Goal: Information Seeking & Learning: Check status

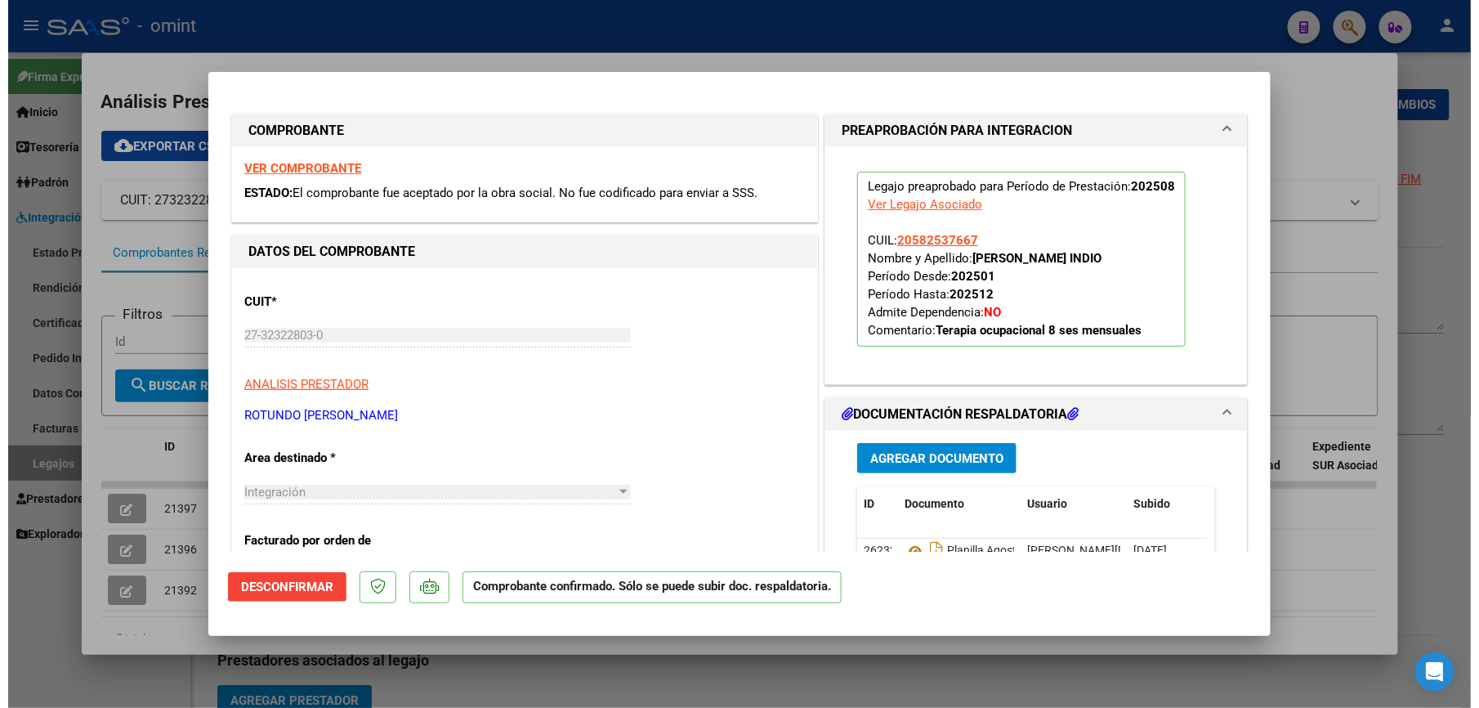
scroll to position [671, 0]
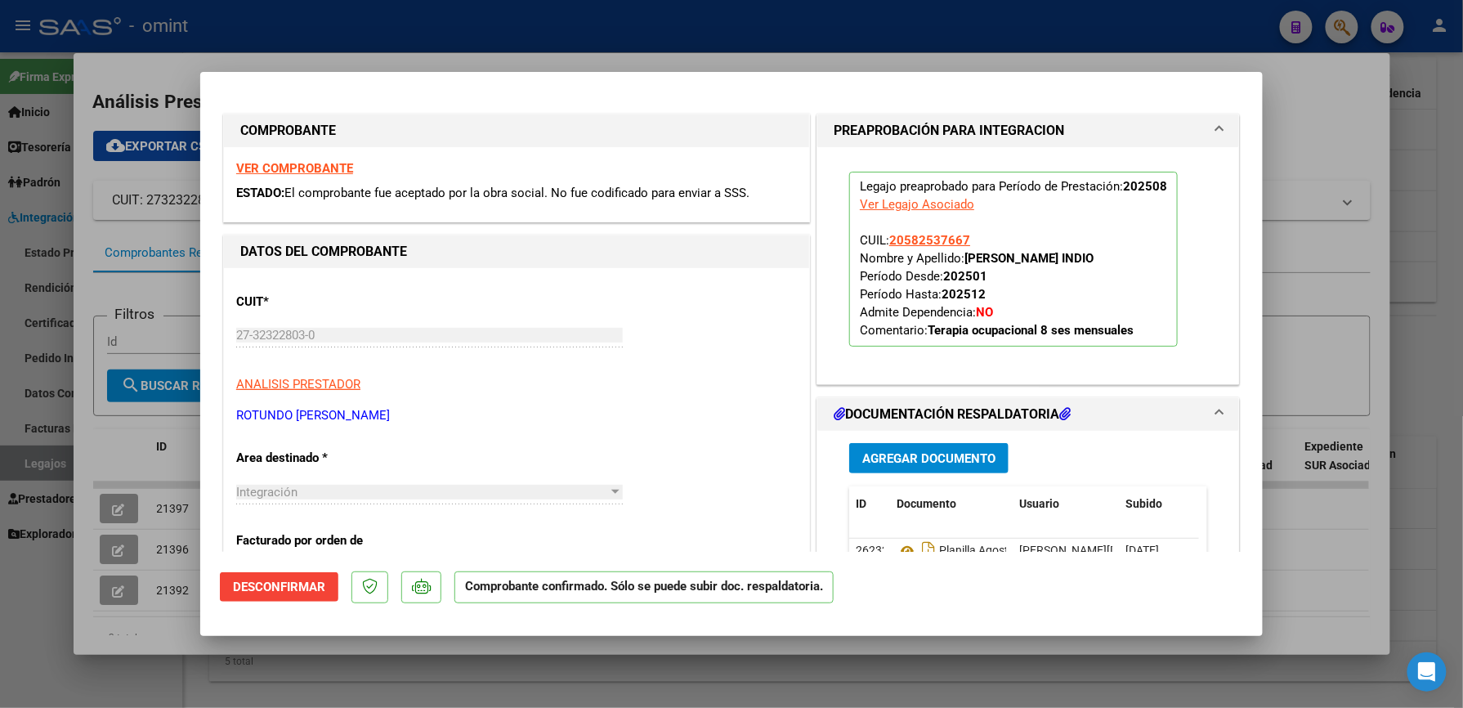
click at [1334, 155] on div at bounding box center [731, 354] width 1463 height 708
type input "$ 0,00"
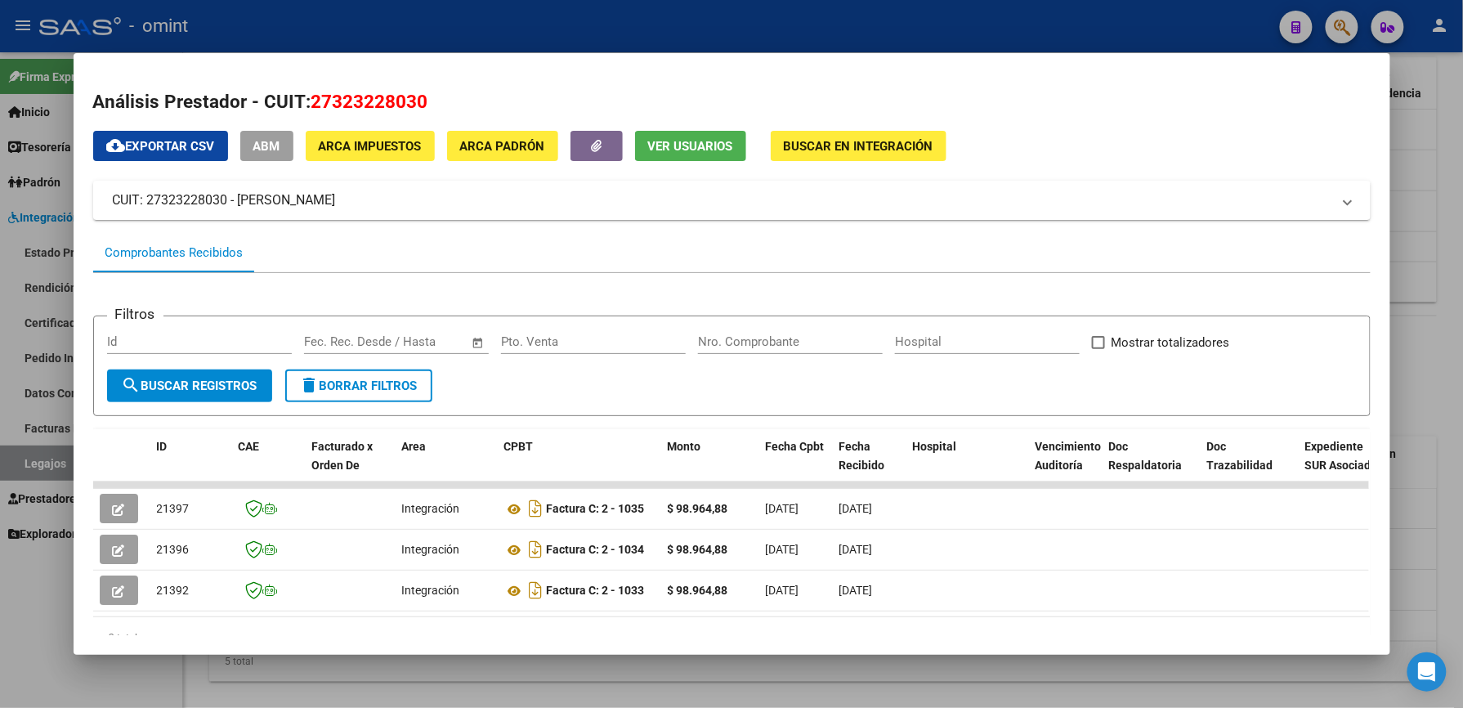
click at [1425, 230] on div at bounding box center [731, 354] width 1463 height 708
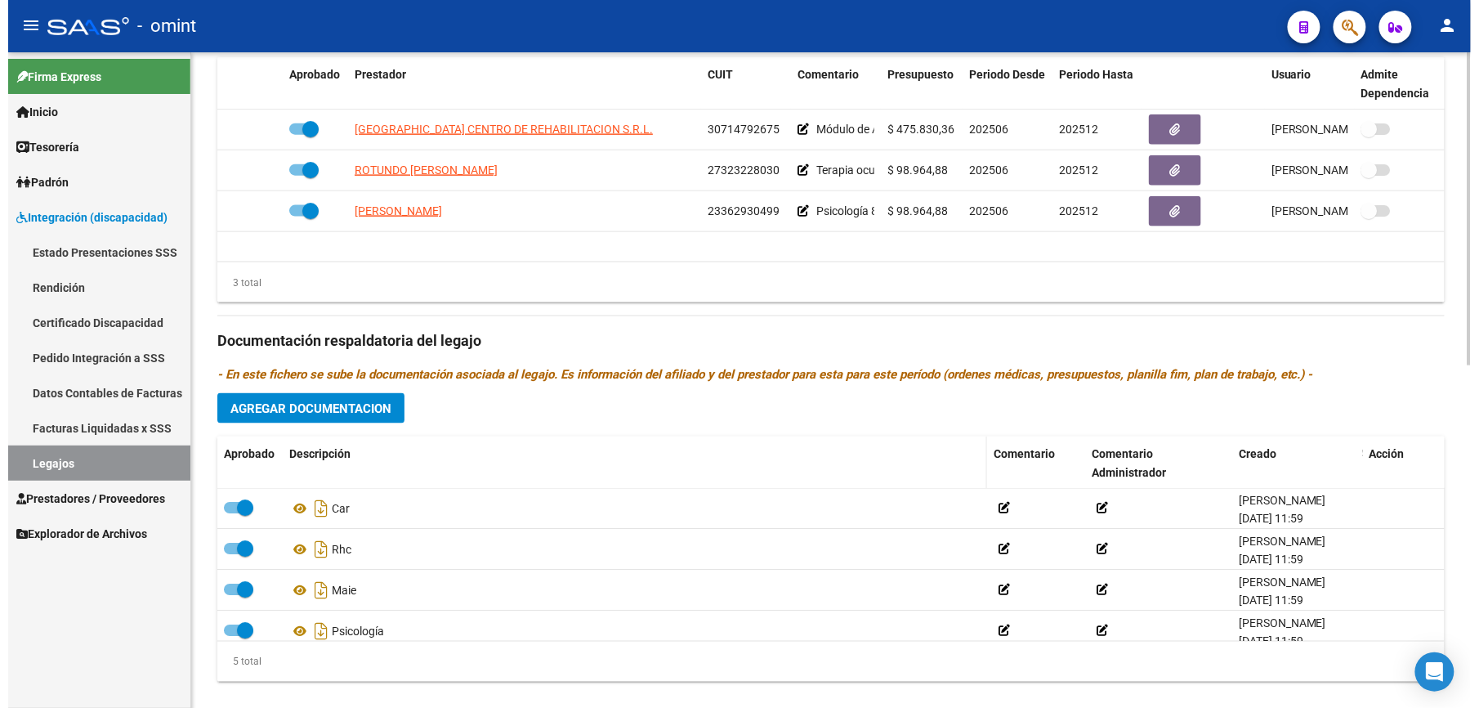
scroll to position [654, 0]
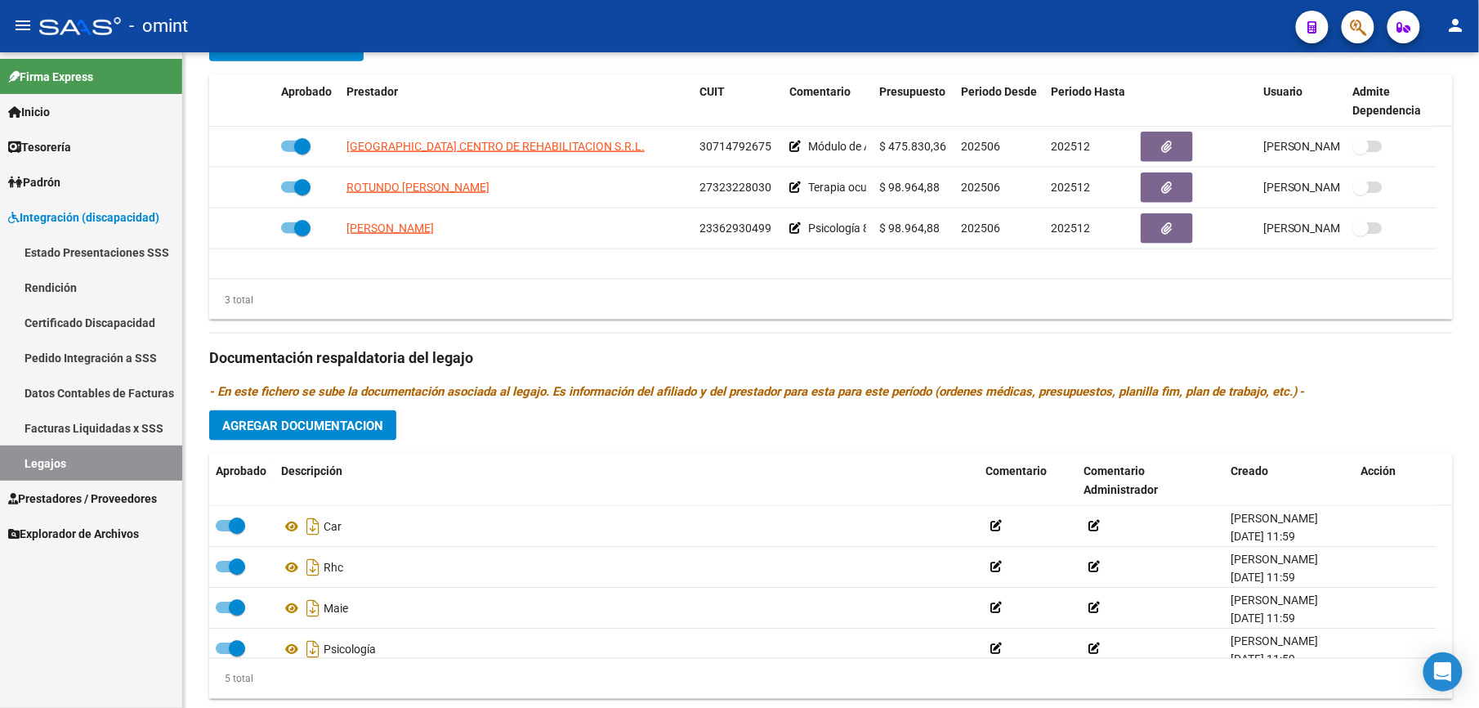
click at [54, 463] on link "Legajos" at bounding box center [91, 462] width 182 height 35
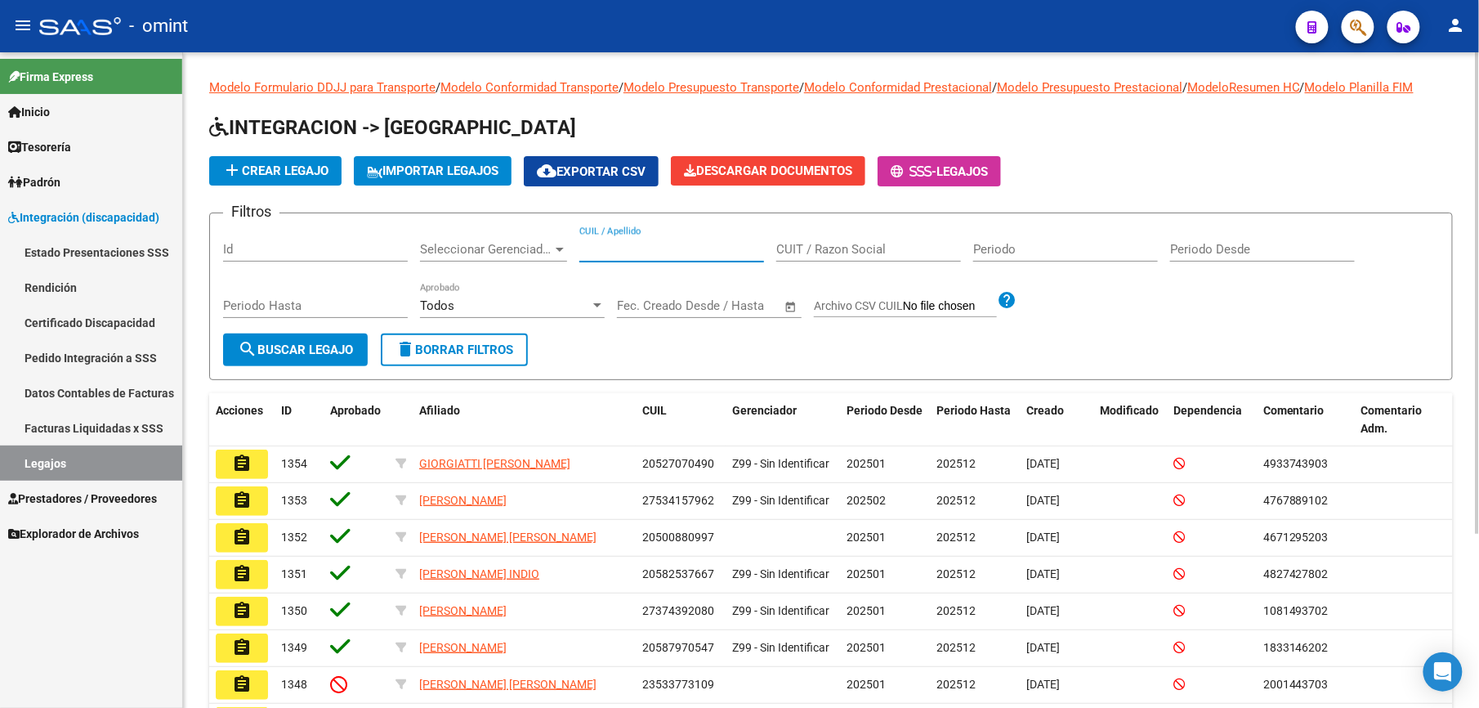
click at [660, 245] on input "CUIL / Apellido" at bounding box center [671, 249] width 185 height 15
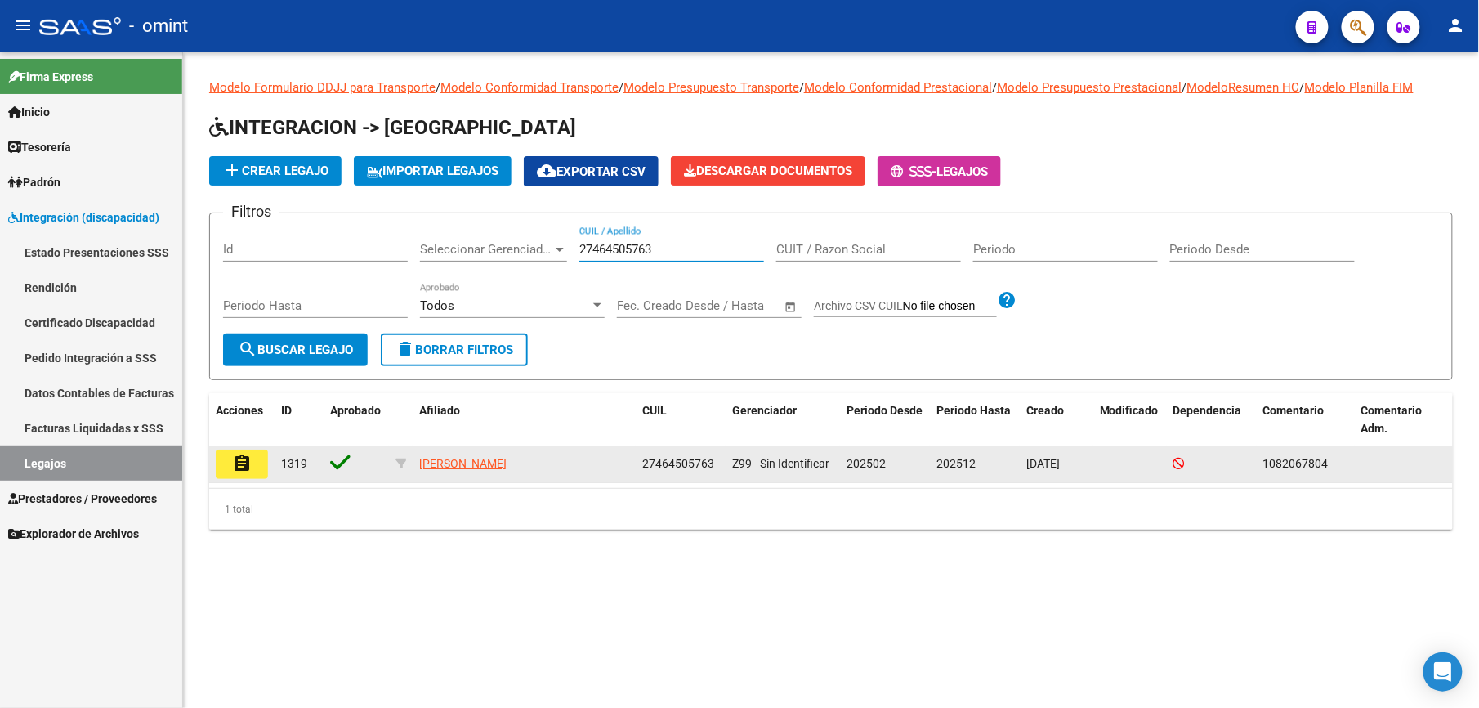
type input "27464505763"
click at [242, 465] on mat-icon "assignment" at bounding box center [242, 464] width 20 height 20
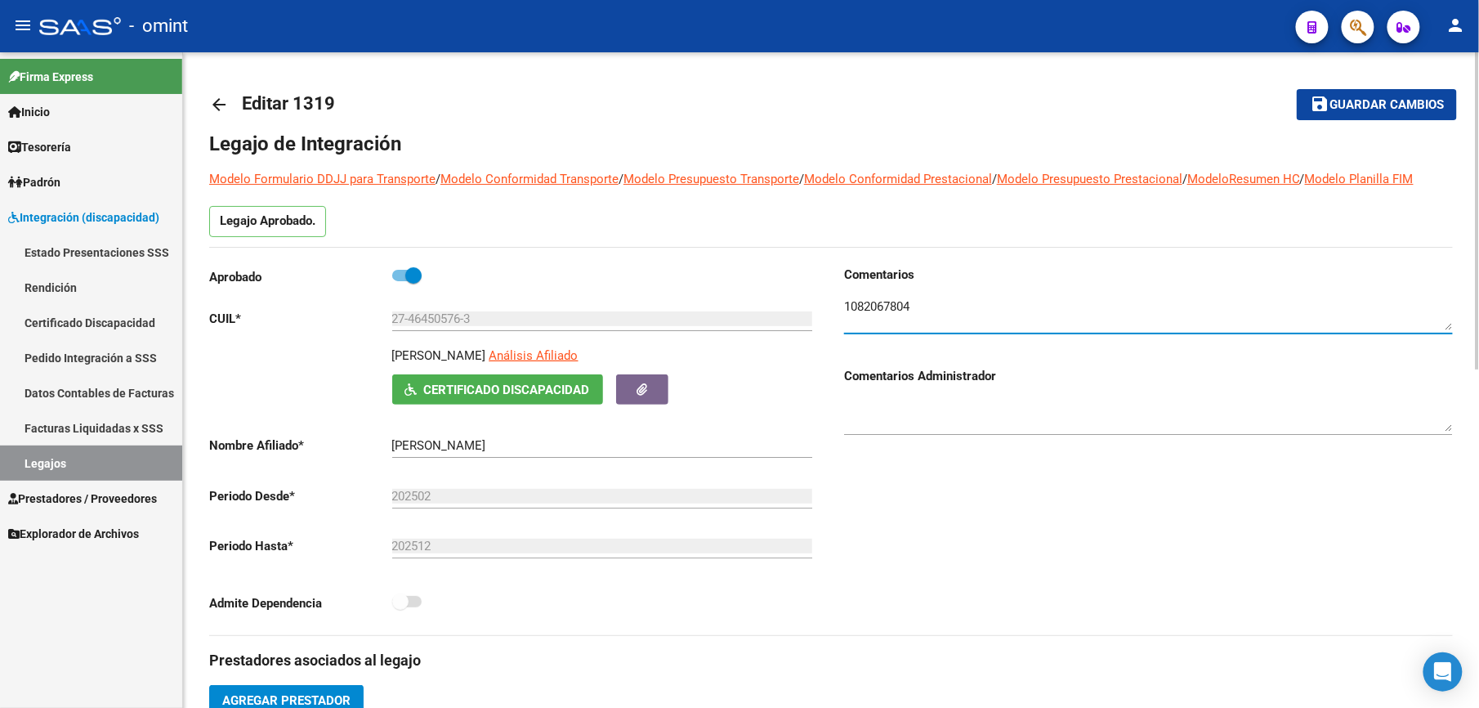
drag, startPoint x: 914, startPoint y: 309, endPoint x: 825, endPoint y: 311, distance: 88.3
click at [825, 311] on div "Aprobado CUIL * 27-46450576-3 Ingresar CUIL [PERSON_NAME] Análisis Afiliado Cer…" at bounding box center [831, 450] width 1244 height 369
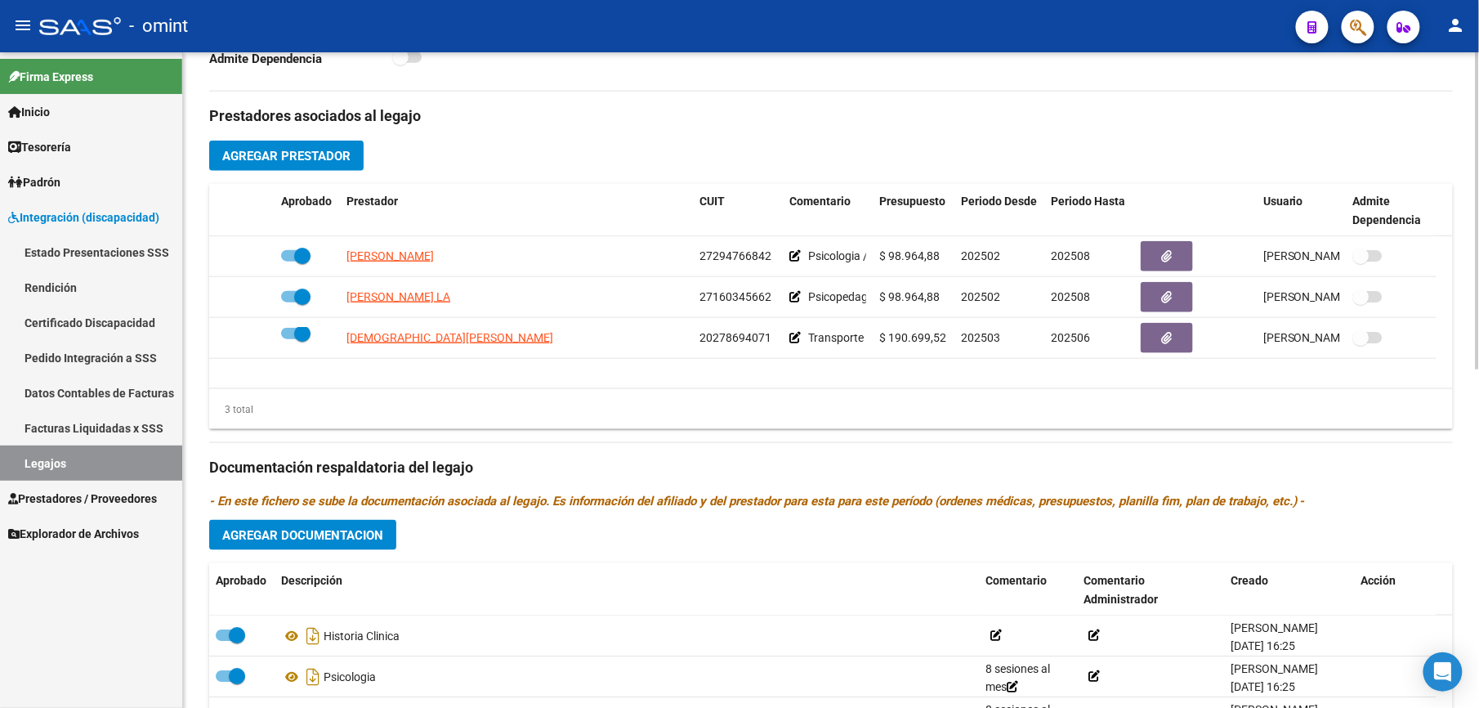
scroll to position [700, 0]
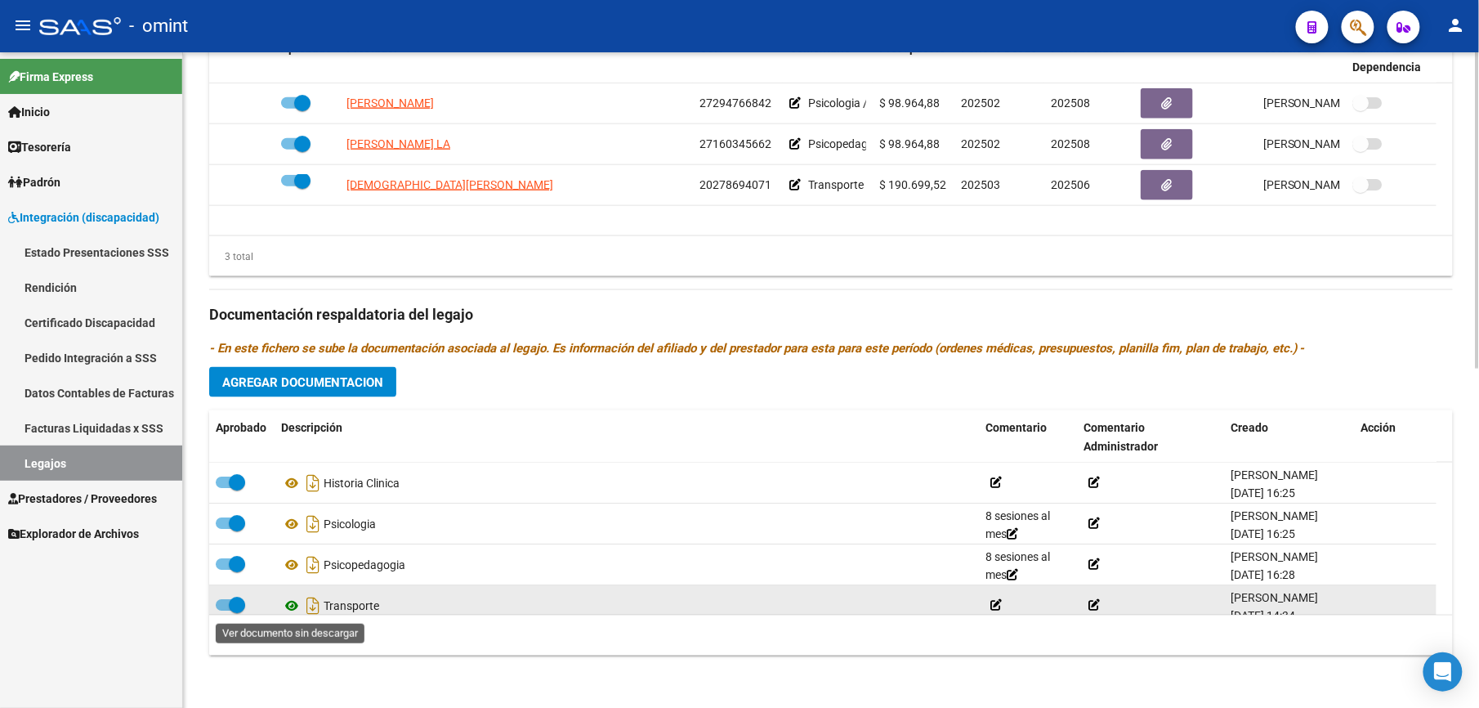
click at [286, 603] on icon at bounding box center [291, 606] width 21 height 20
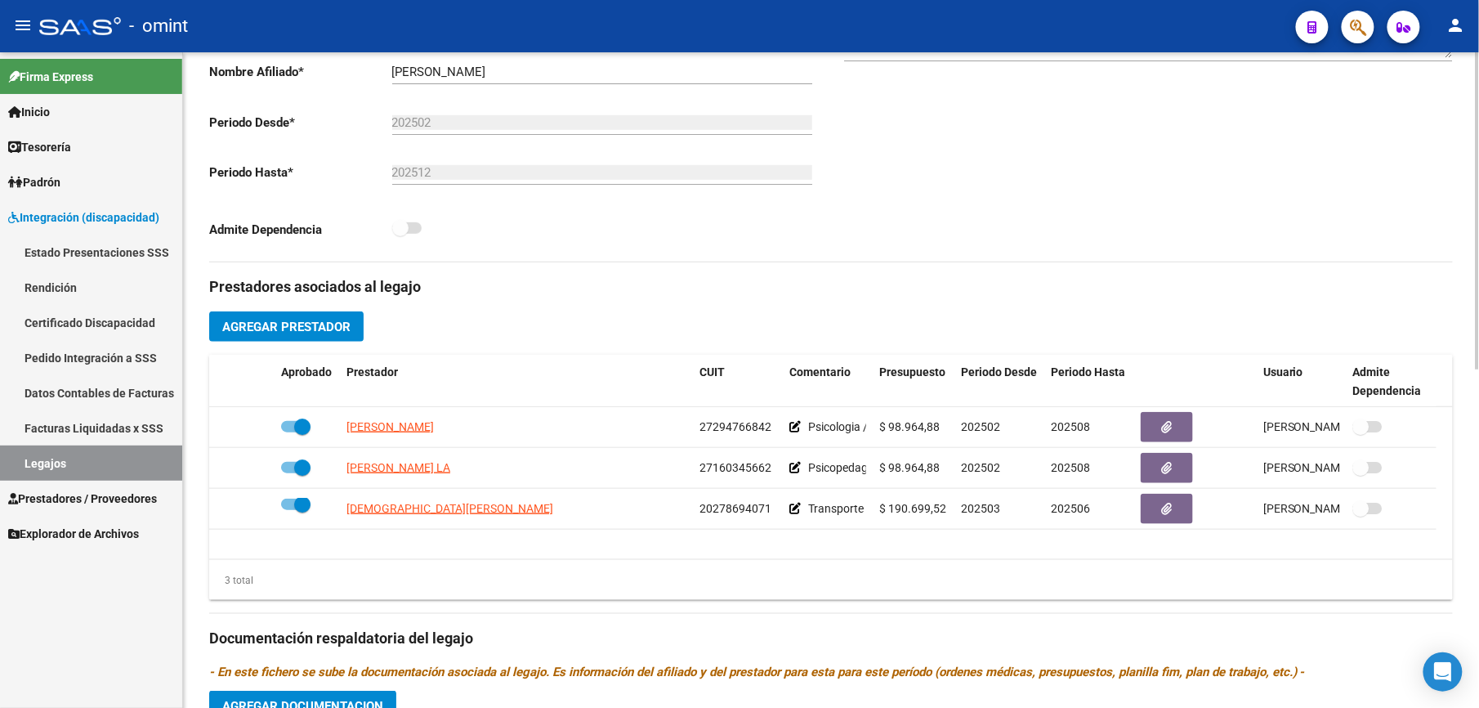
scroll to position [47, 0]
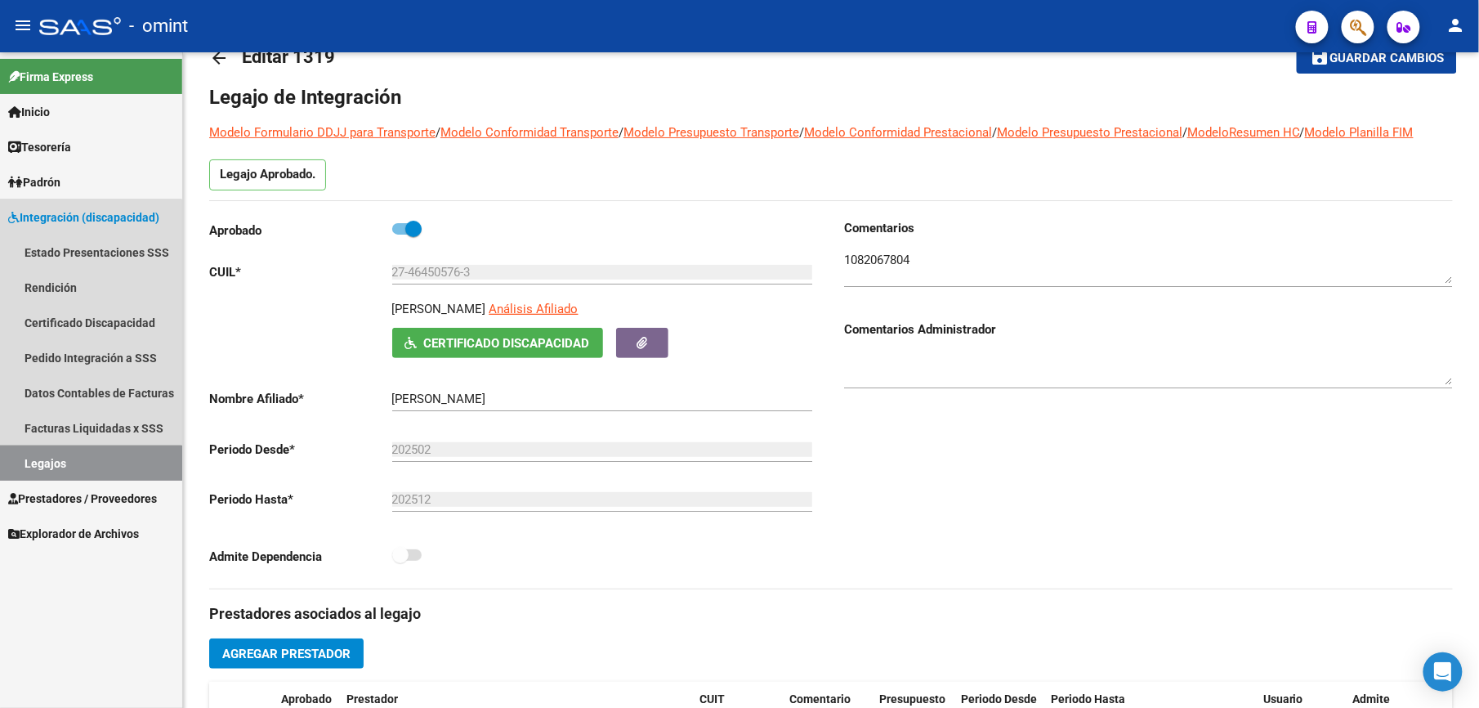
click at [34, 466] on link "Legajos" at bounding box center [91, 462] width 182 height 35
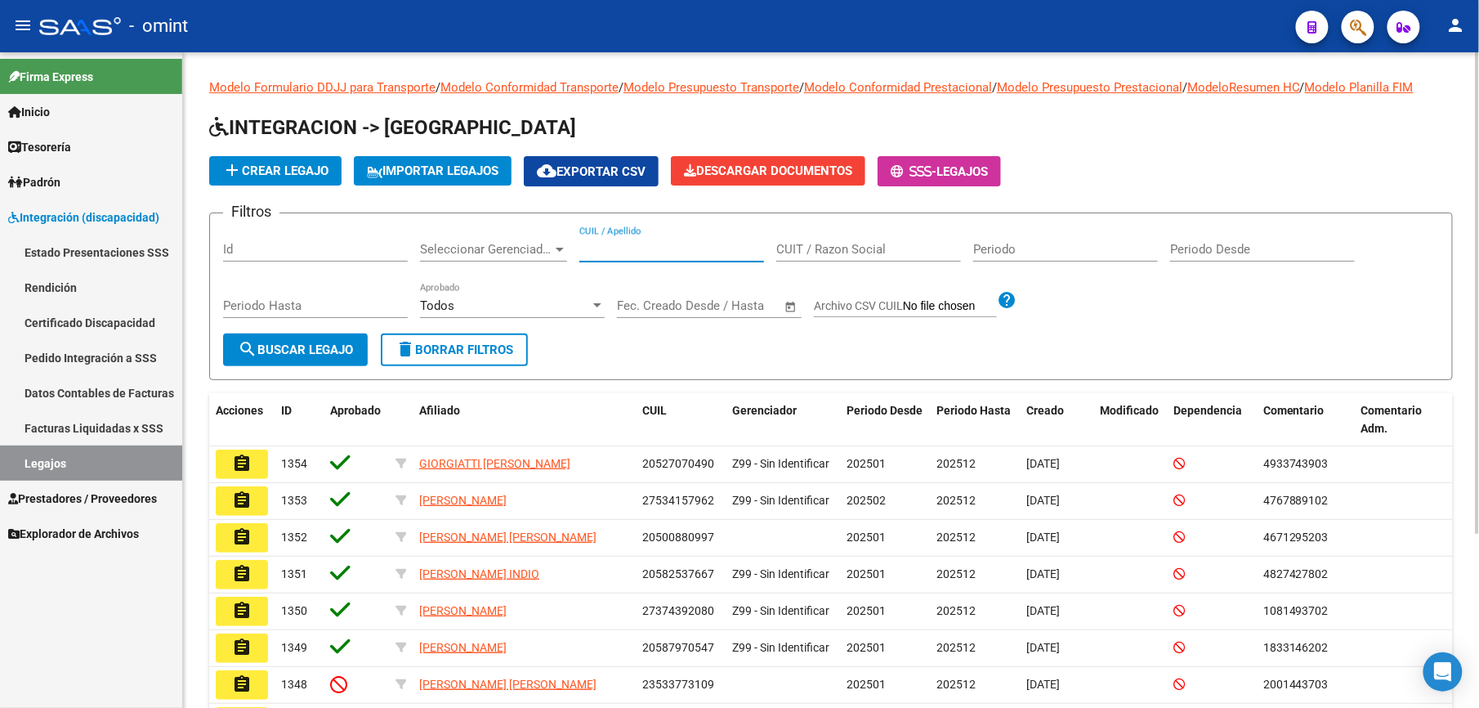
click at [624, 246] on input "CUIL / Apellido" at bounding box center [671, 249] width 185 height 15
paste input "39604953"
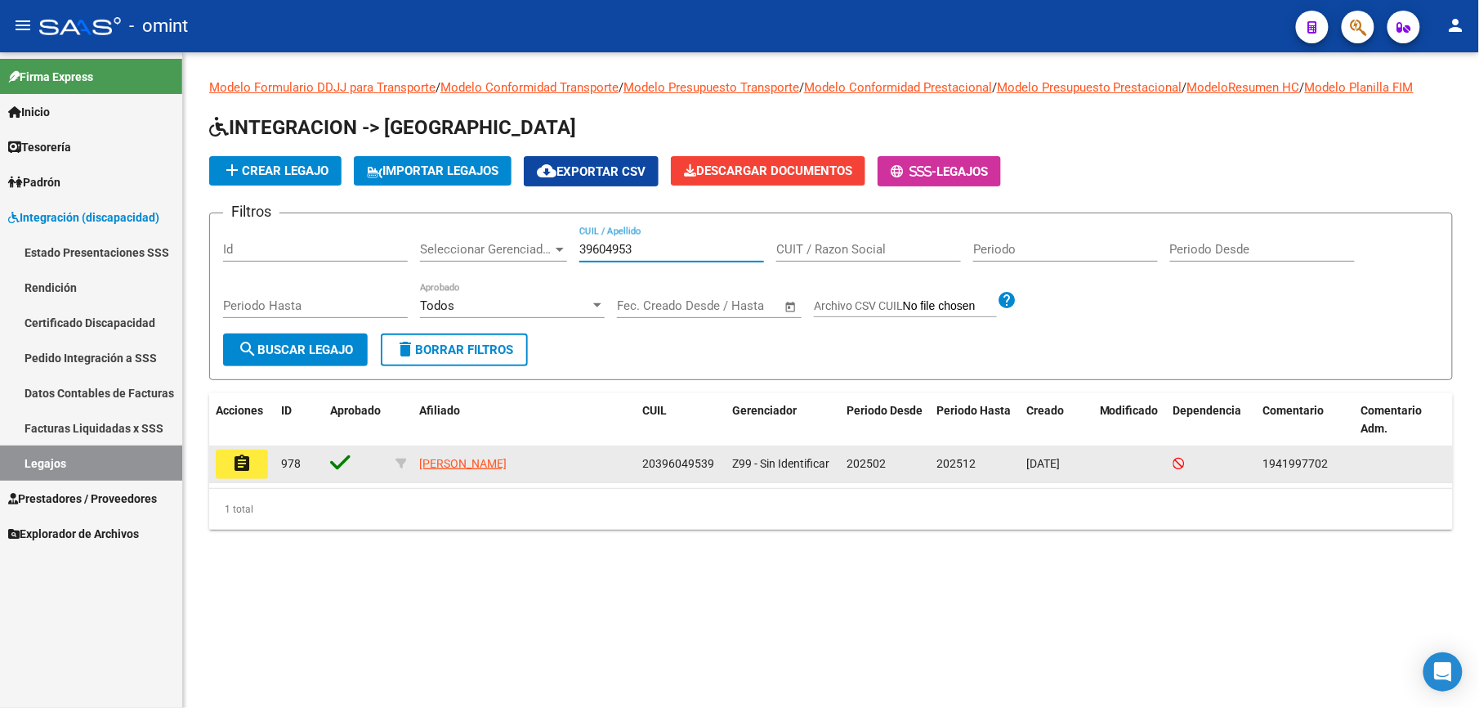
type input "39604953"
click at [233, 462] on mat-icon "assignment" at bounding box center [242, 464] width 20 height 20
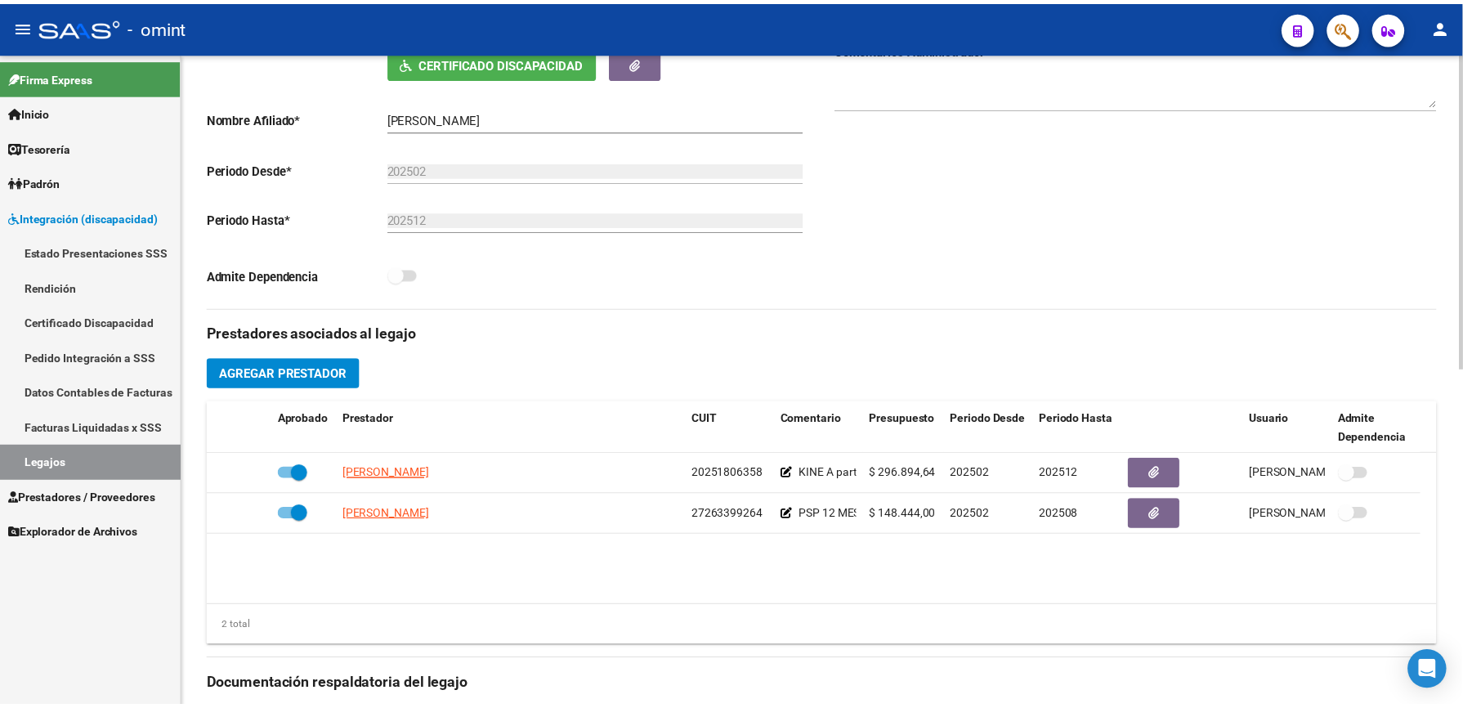
scroll to position [544, 0]
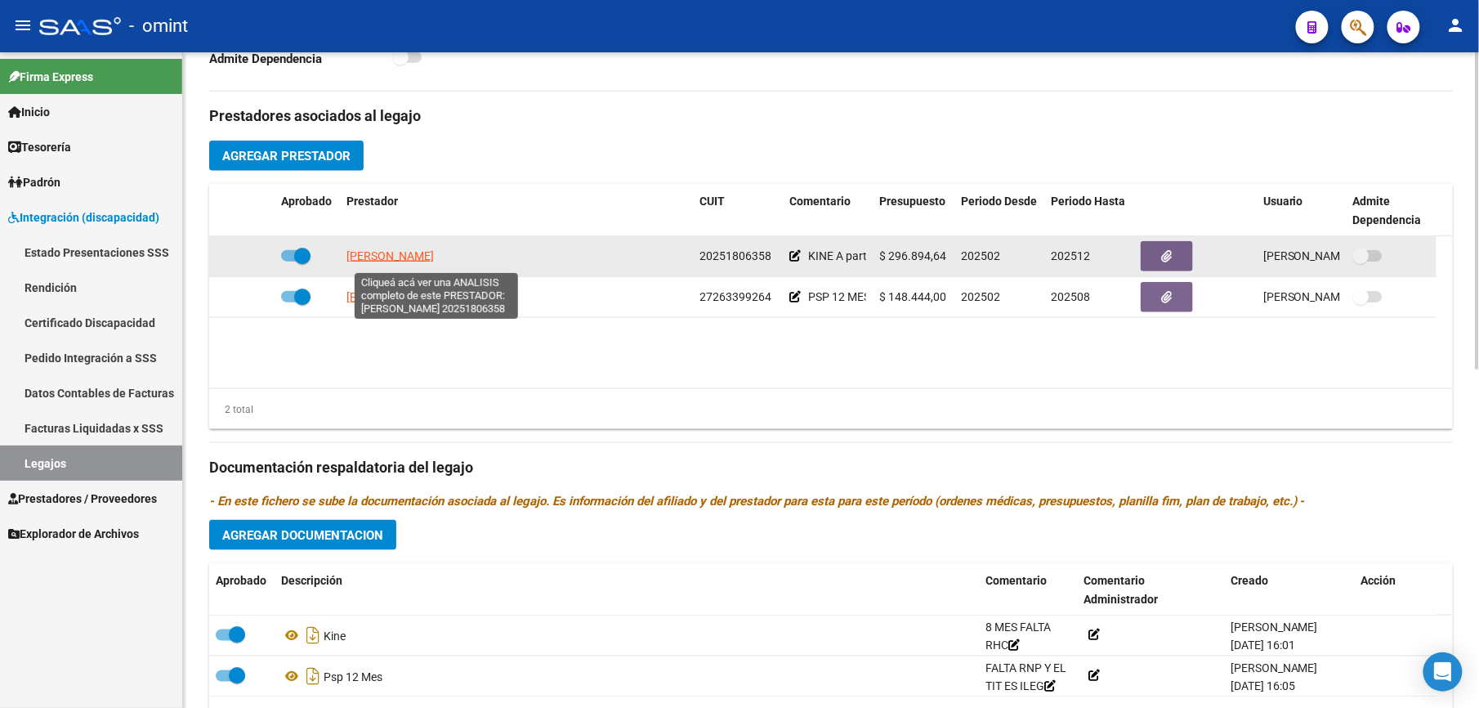
click at [434, 256] on span "[PERSON_NAME]" at bounding box center [389, 255] width 87 height 13
type textarea "20251806358"
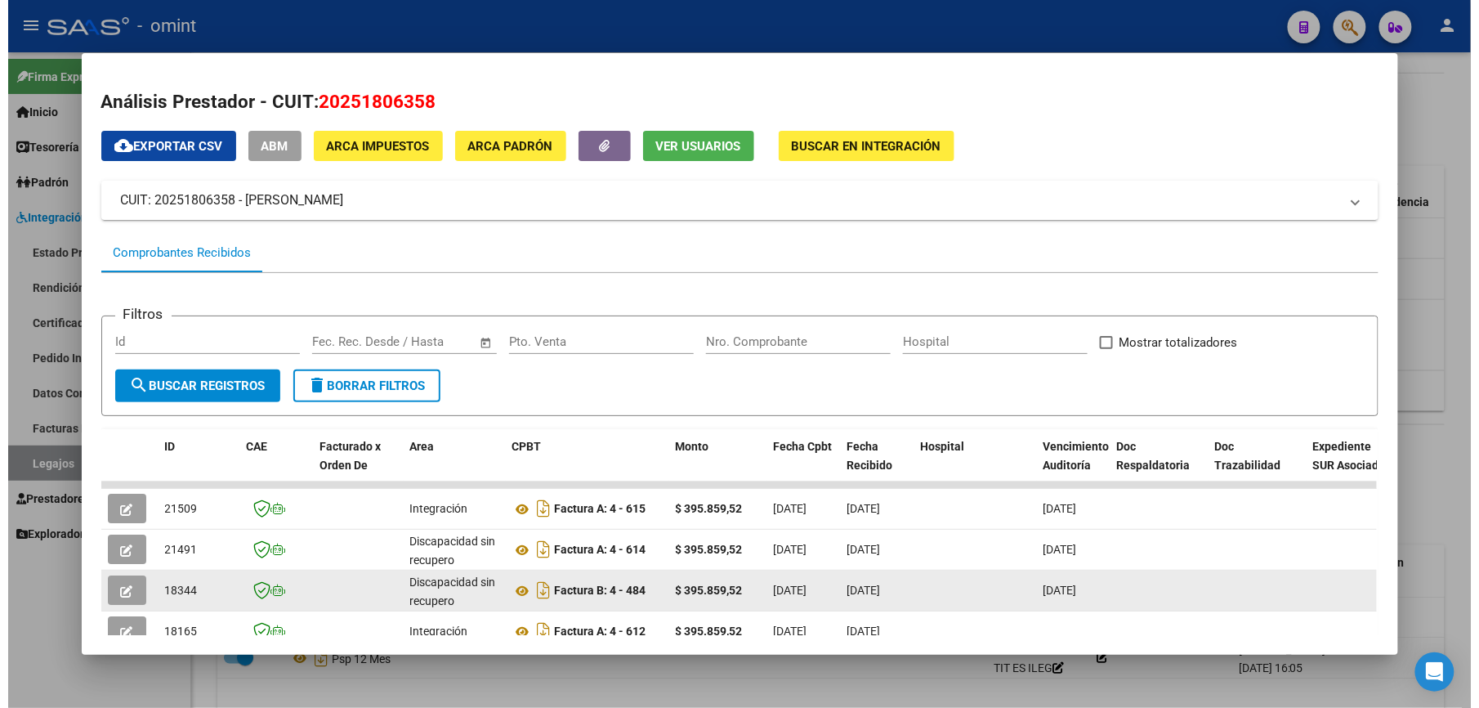
scroll to position [217, 0]
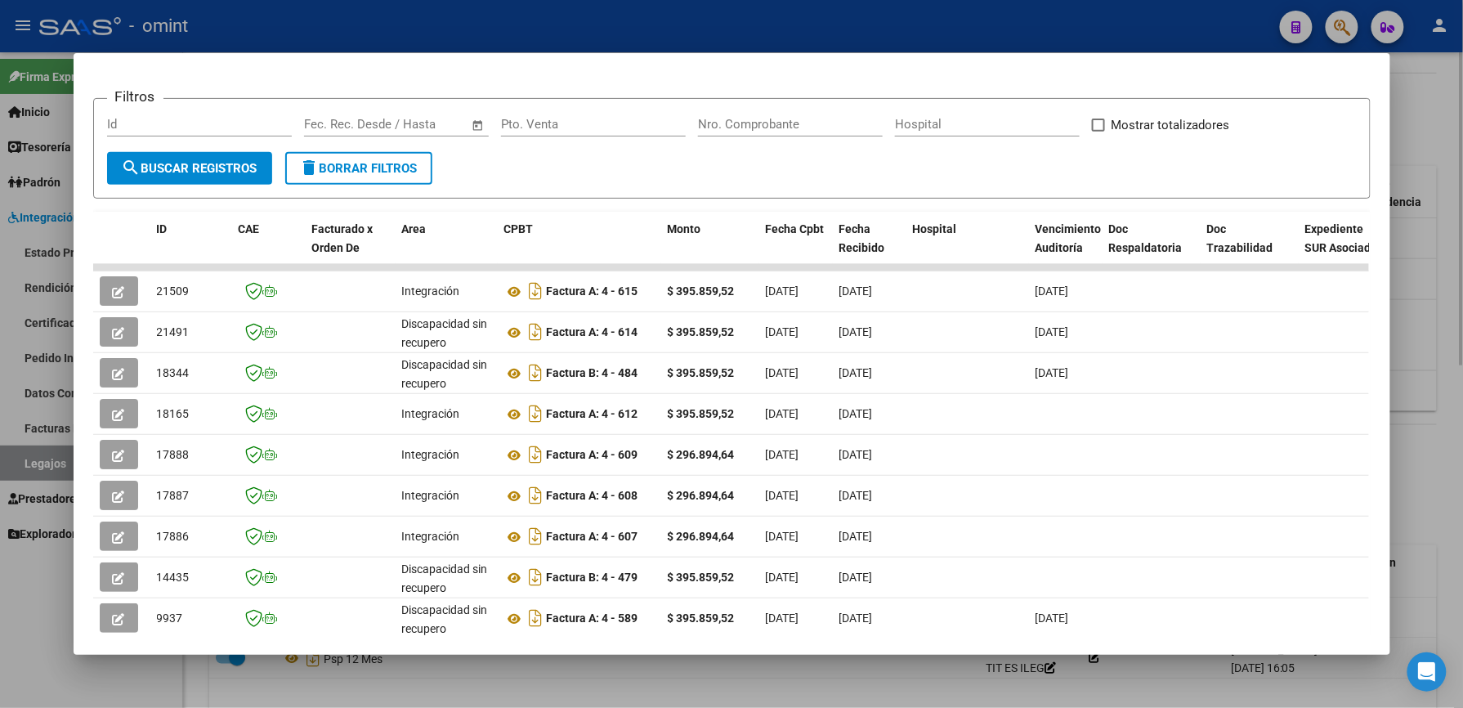
click at [1425, 397] on div at bounding box center [731, 354] width 1463 height 708
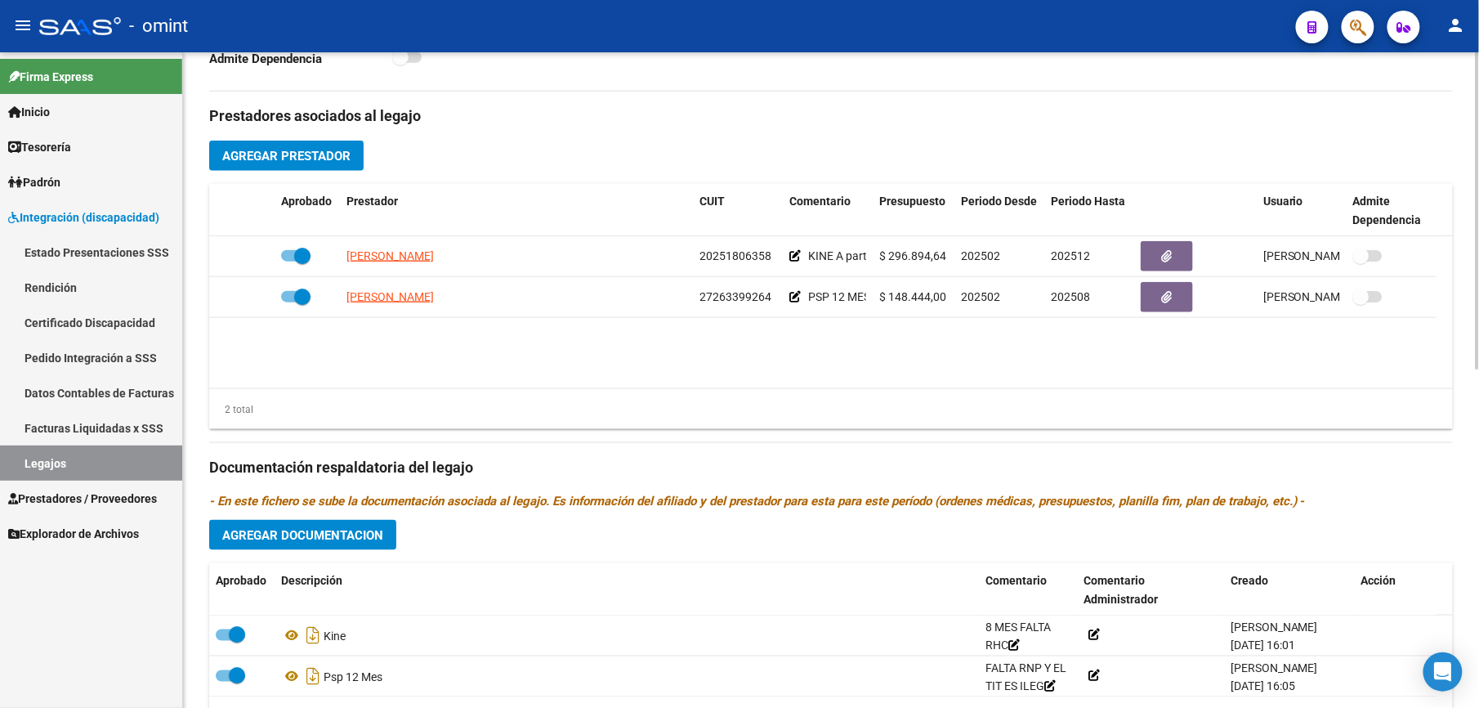
scroll to position [0, 0]
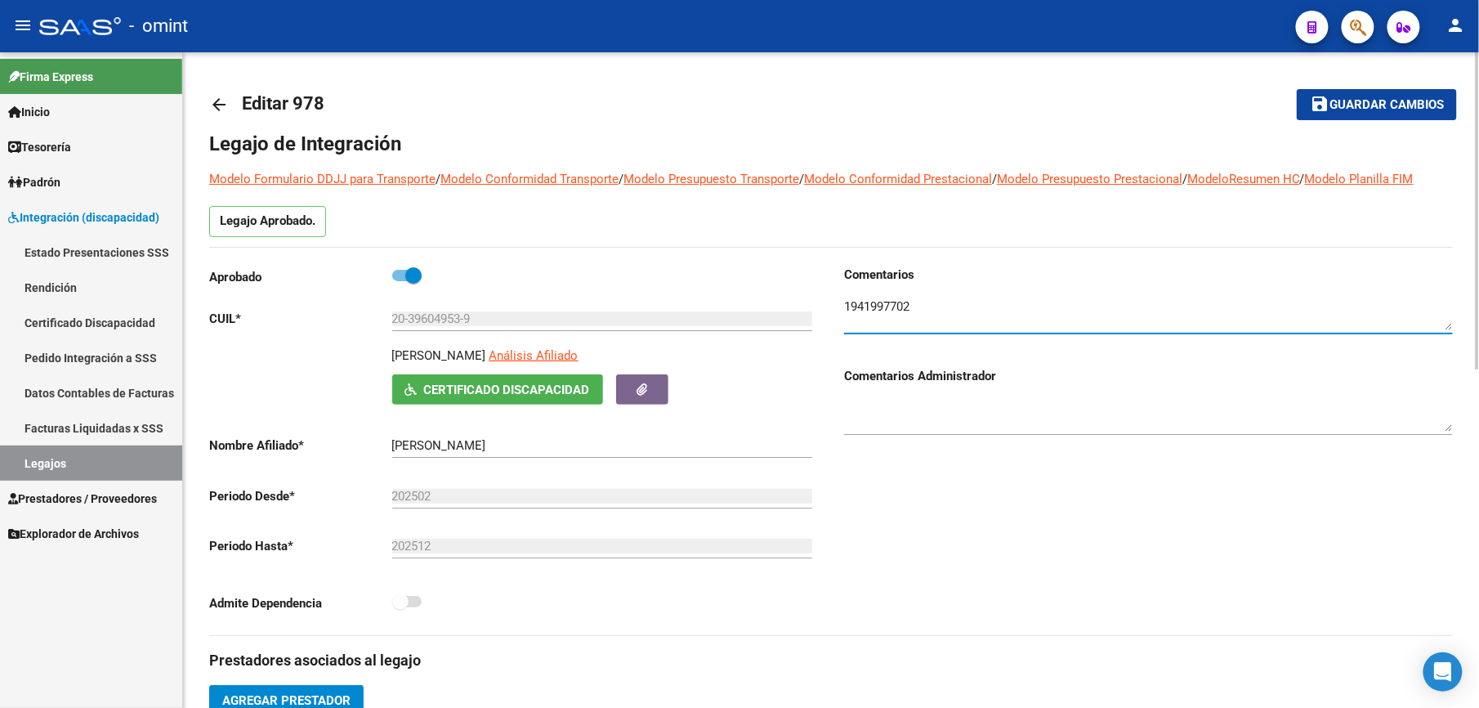
drag, startPoint x: 915, startPoint y: 311, endPoint x: 838, endPoint y: 302, distance: 78.1
click at [838, 302] on div "Comentarios Comentarios Administrador" at bounding box center [1142, 450] width 622 height 369
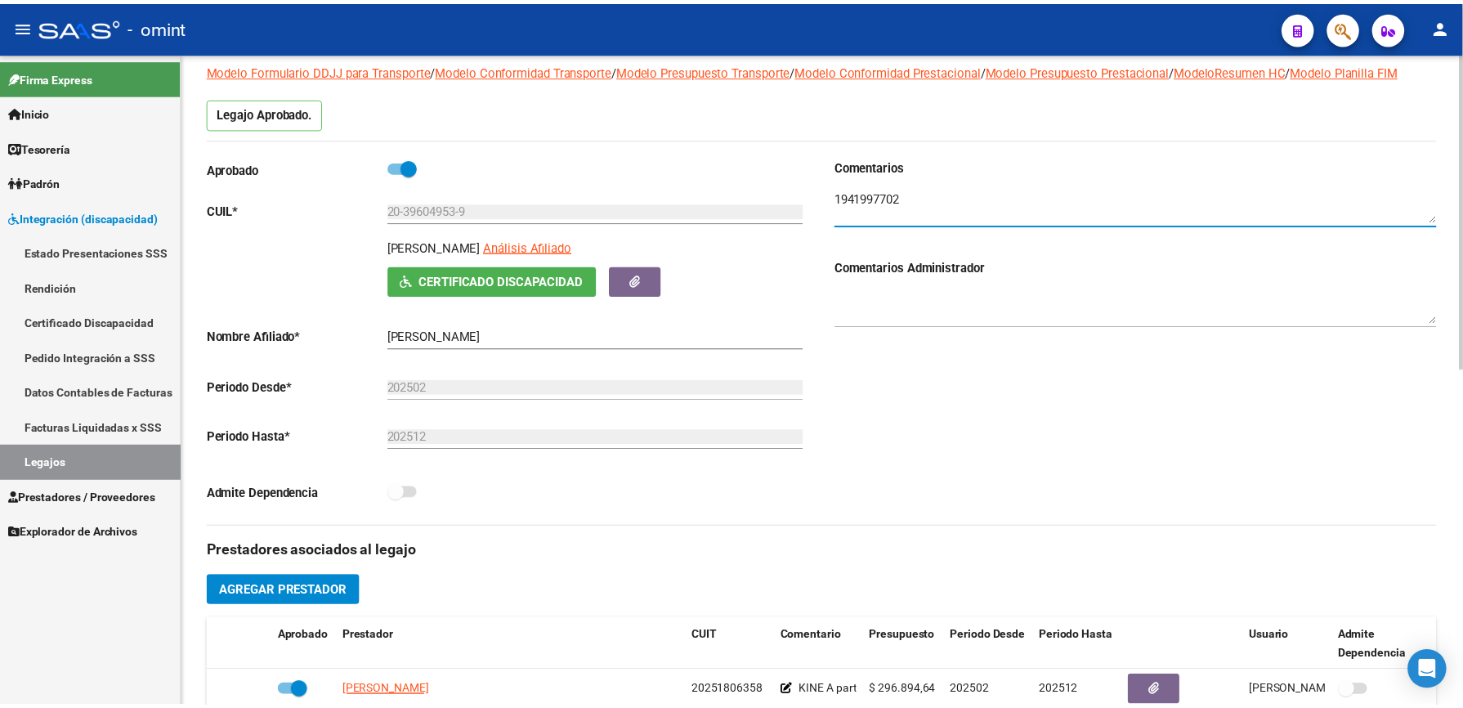
scroll to position [436, 0]
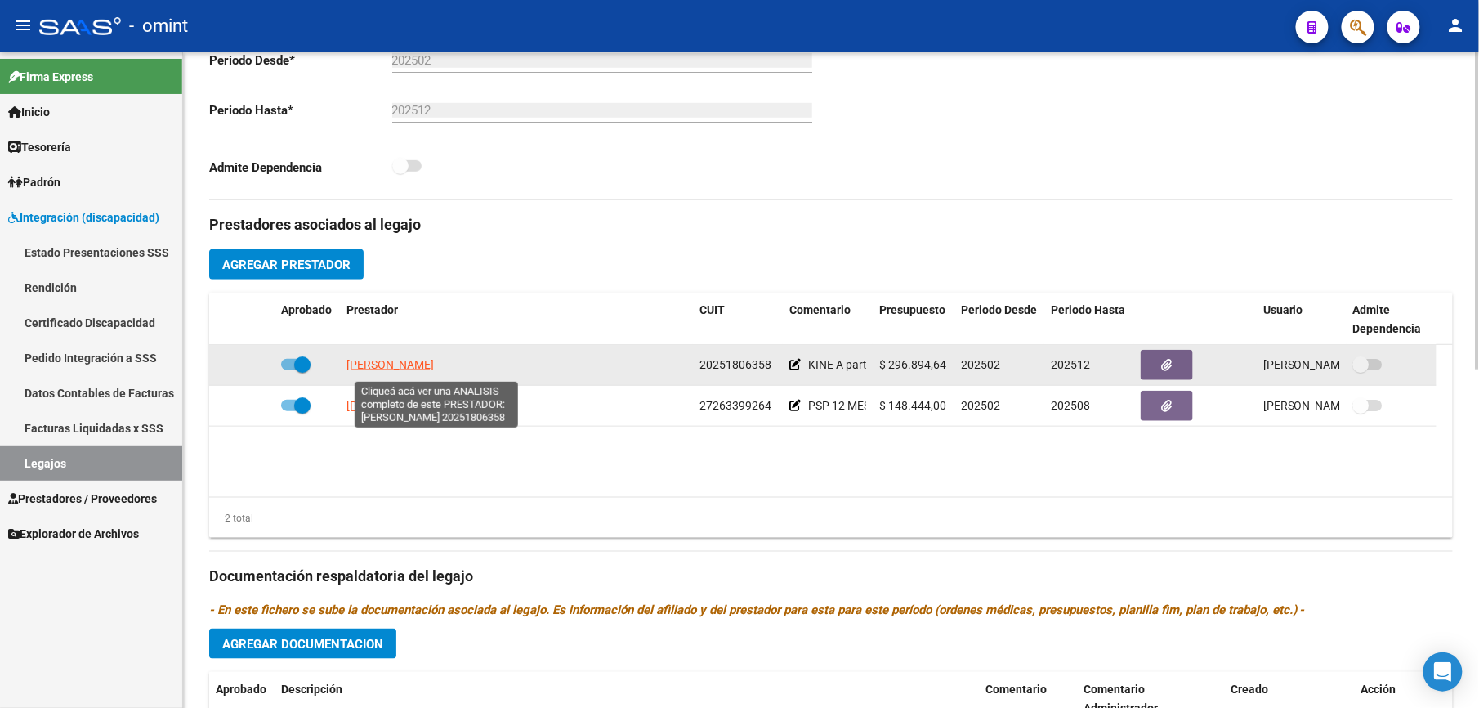
click at [434, 368] on span "[PERSON_NAME]" at bounding box center [389, 364] width 87 height 13
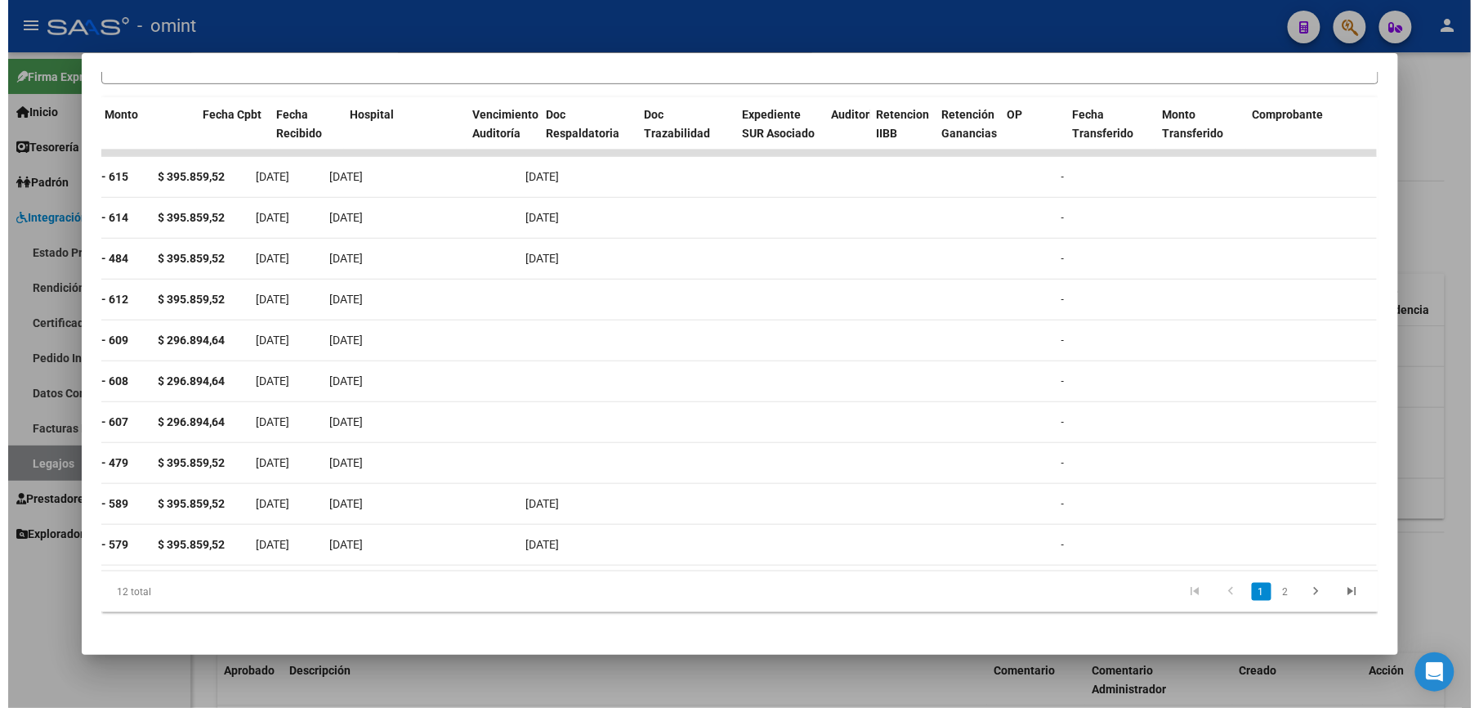
scroll to position [0, 0]
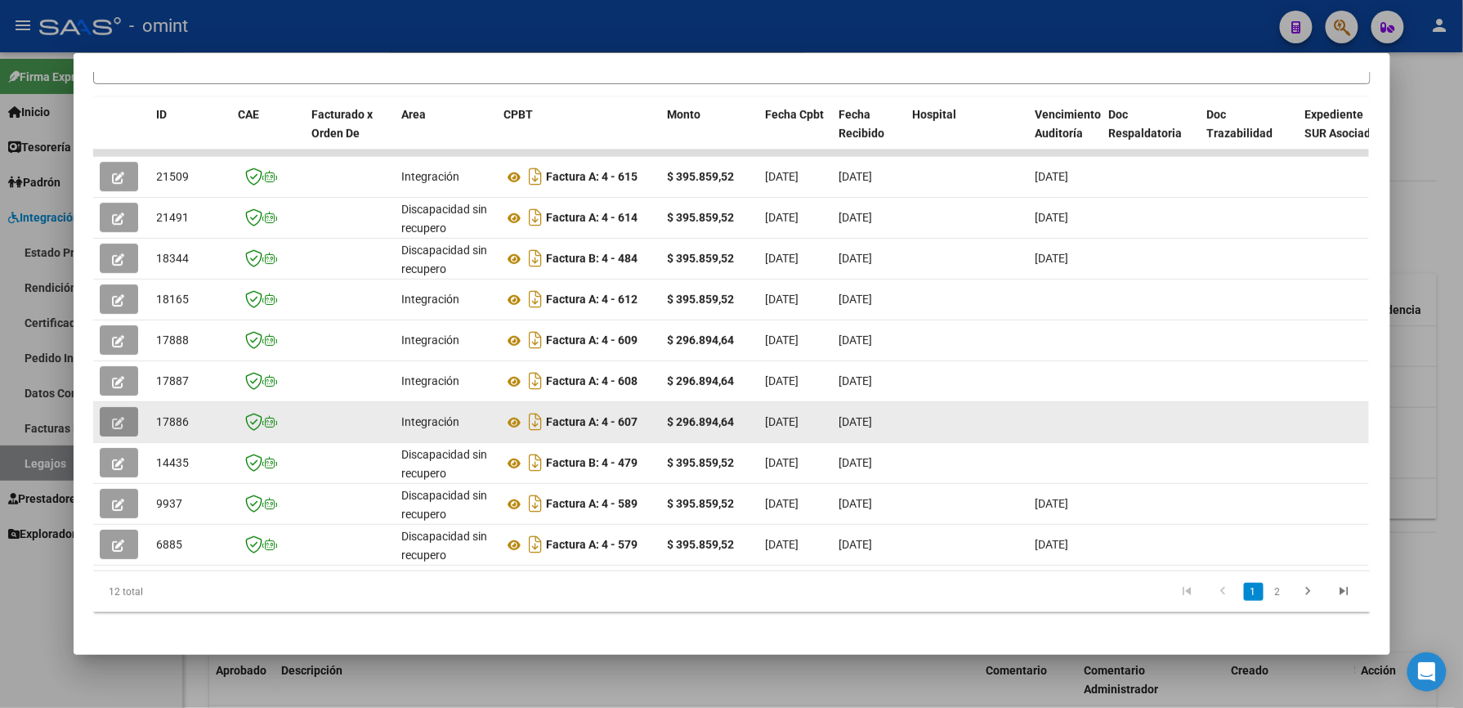
click at [113, 422] on icon "button" at bounding box center [119, 423] width 12 height 12
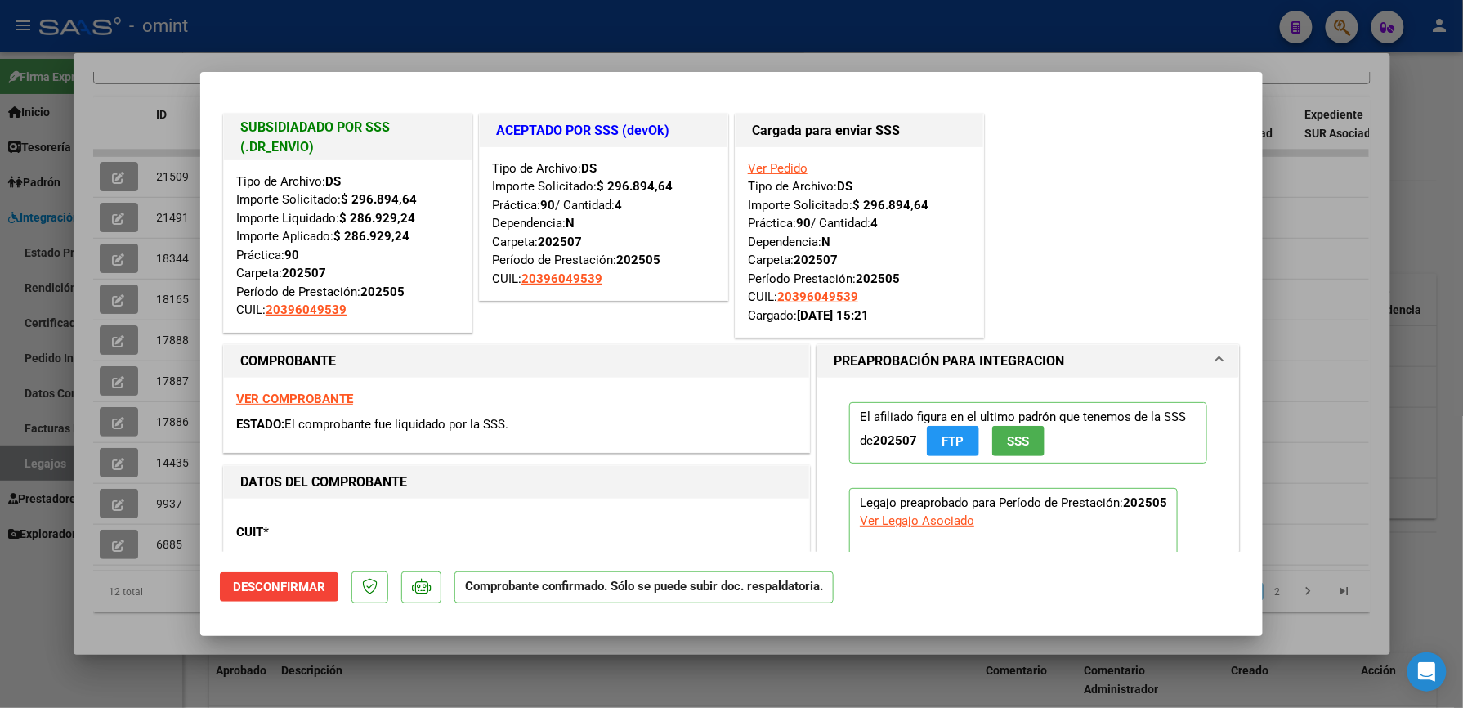
click at [1449, 210] on div at bounding box center [731, 354] width 1463 height 708
type input "$ 0,00"
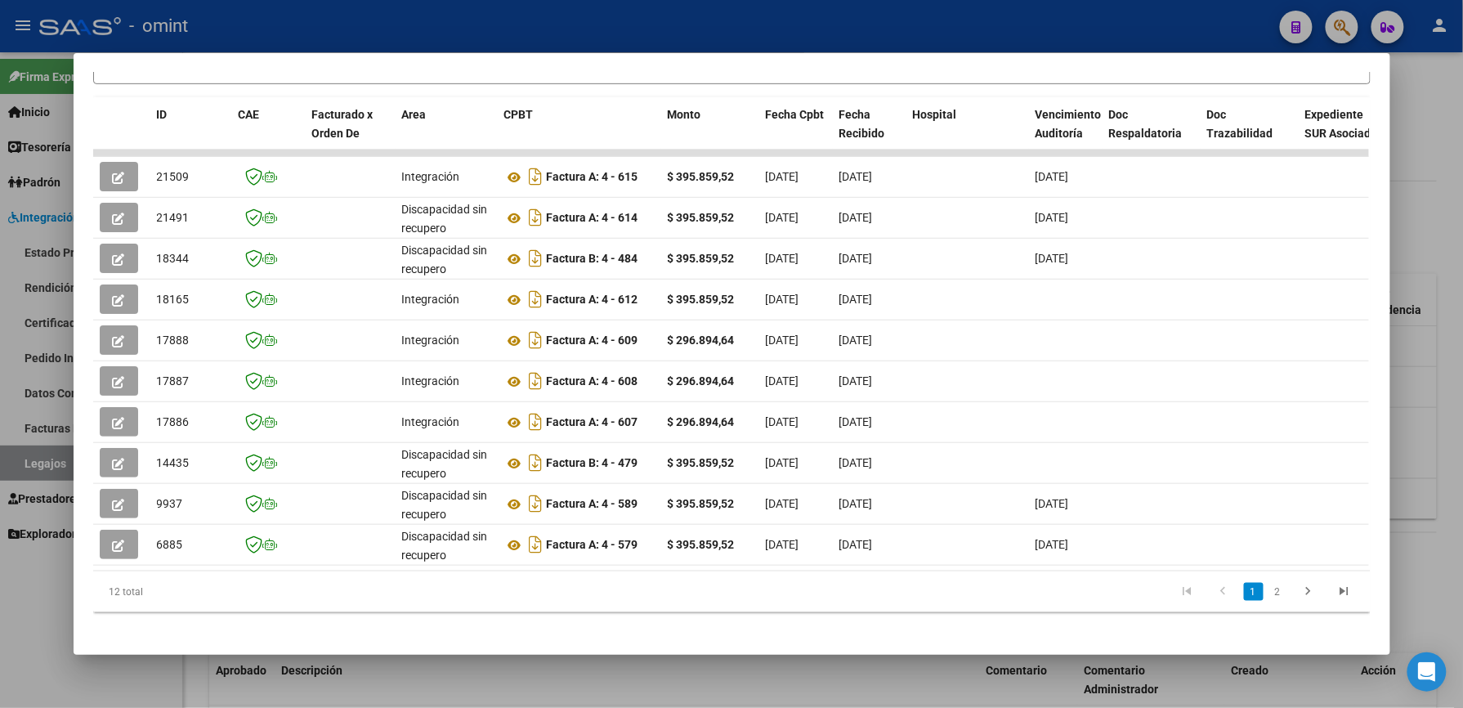
click at [1417, 222] on div at bounding box center [731, 354] width 1463 height 708
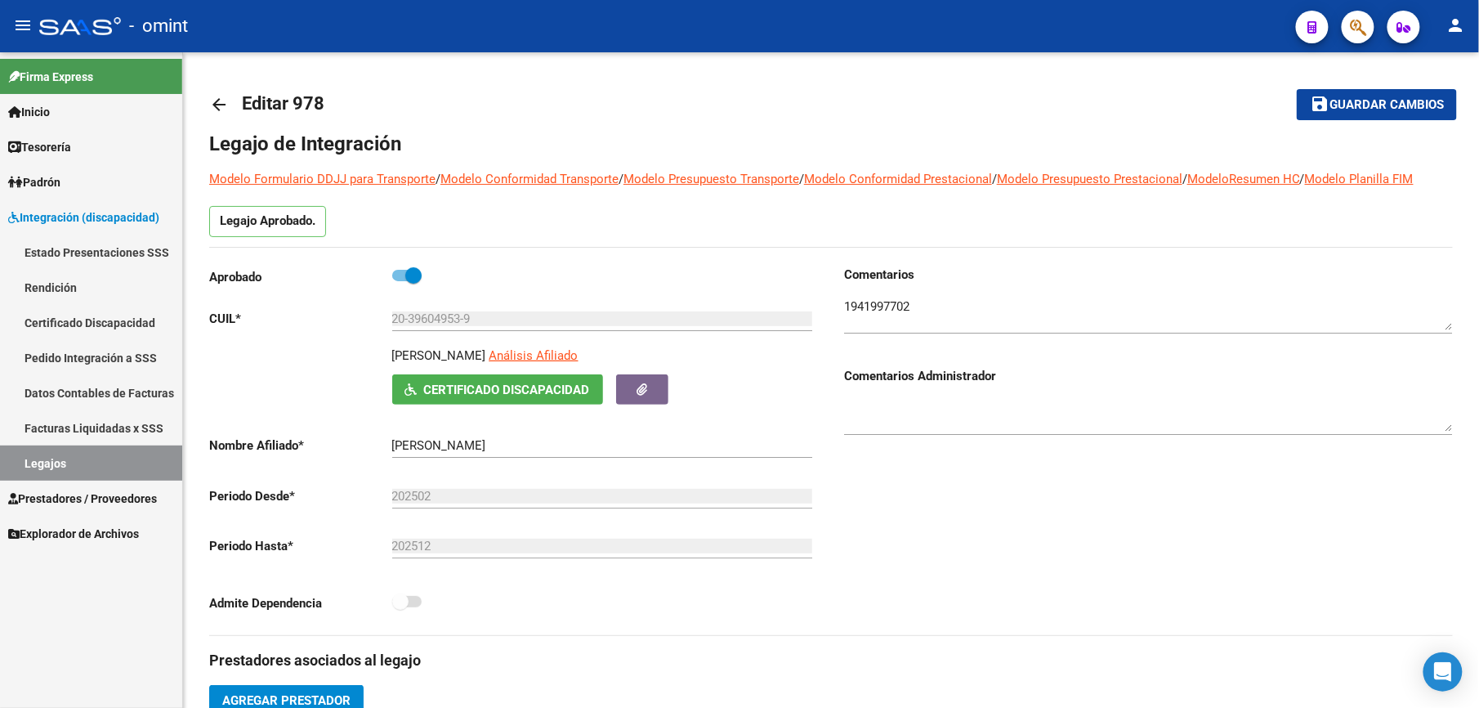
click at [53, 465] on link "Legajos" at bounding box center [91, 462] width 182 height 35
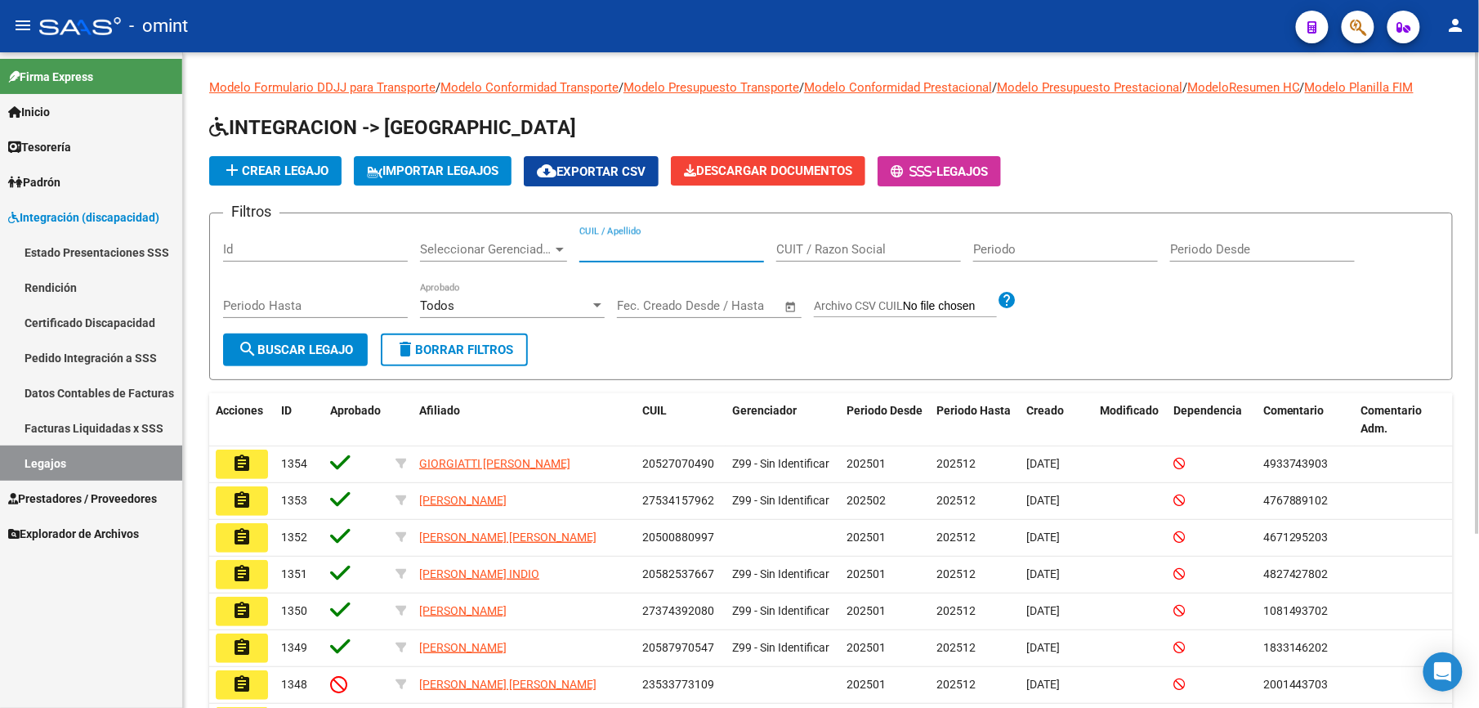
click at [695, 246] on input "CUIL / Apellido" at bounding box center [671, 249] width 185 height 15
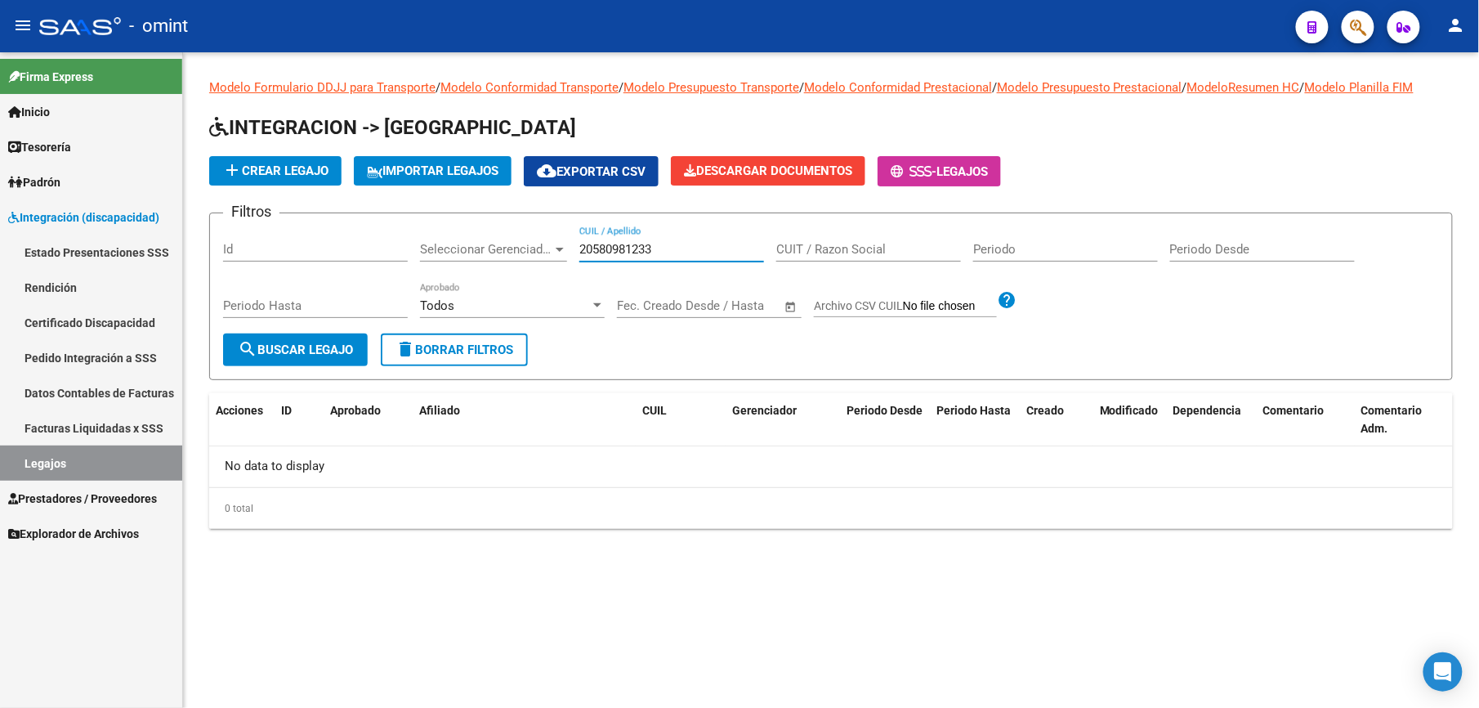
type input "20580981233"
click at [317, 351] on span "search Buscar Legajo" at bounding box center [295, 349] width 115 height 15
drag, startPoint x: 652, startPoint y: 248, endPoint x: 573, endPoint y: 244, distance: 79.4
click at [573, 244] on div "Filtros Id Seleccionar Gerenciador Seleccionar Gerenciador 20580981233 CUIL / A…" at bounding box center [831, 279] width 1216 height 107
